Goal: Check status: Check status

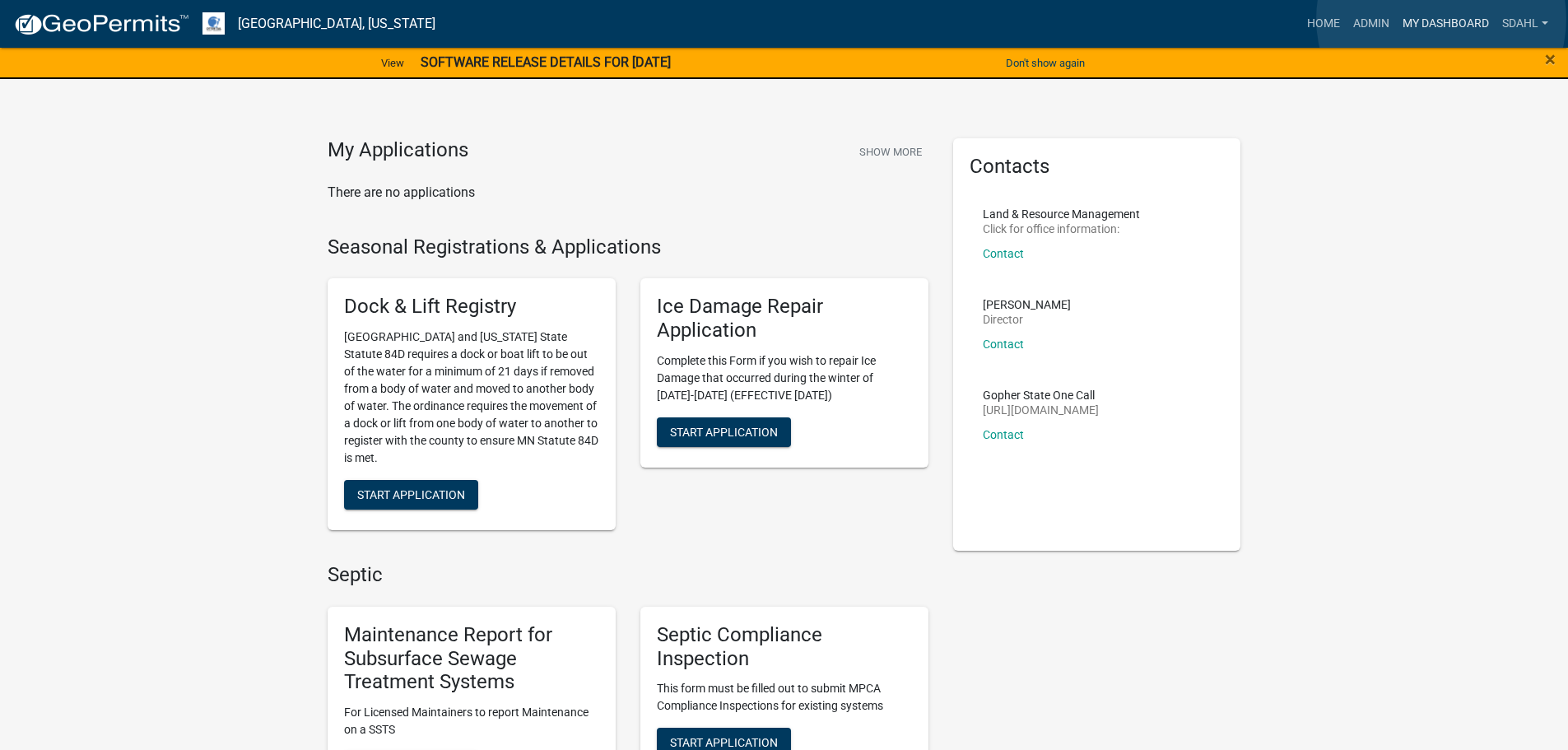
click at [1441, 19] on link "My Dashboard" at bounding box center [1446, 24] width 100 height 31
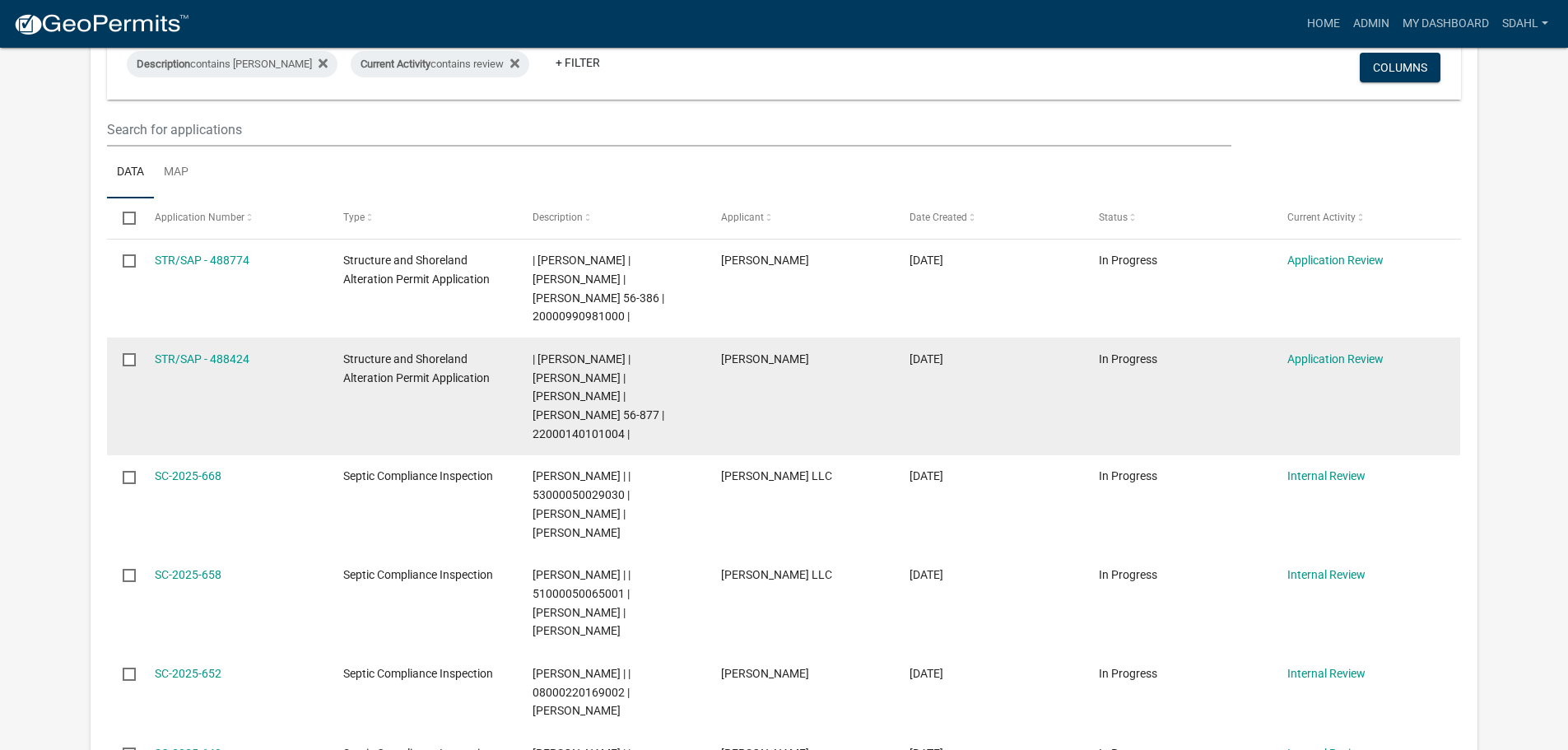
scroll to position [823, 0]
